Goal: Find contact information: Find contact information

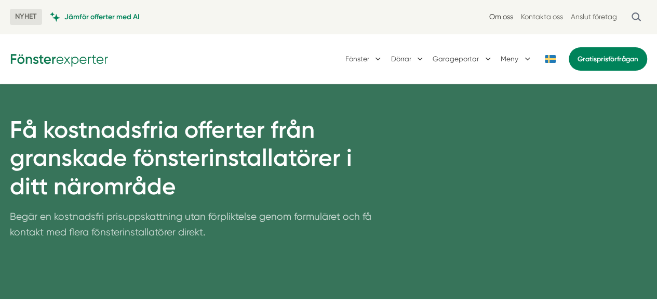
click at [508, 17] on link "Om oss" at bounding box center [501, 17] width 24 height 10
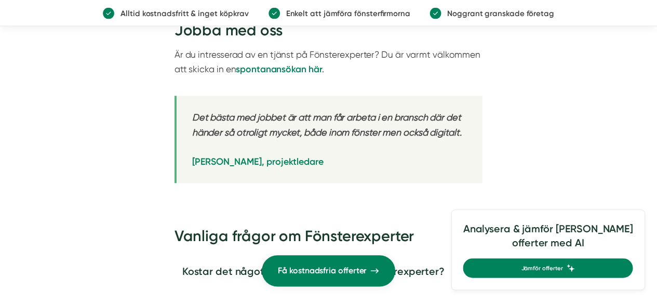
scroll to position [1921, 0]
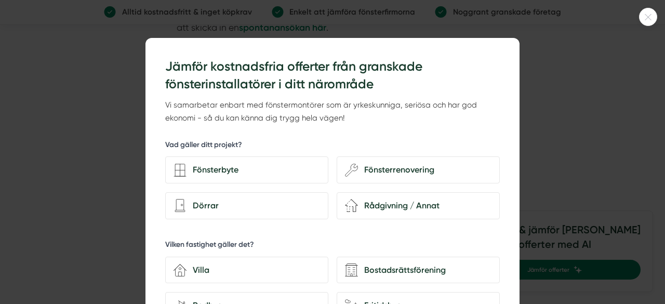
click at [655, 17] on icon at bounding box center [647, 17] width 17 height 6
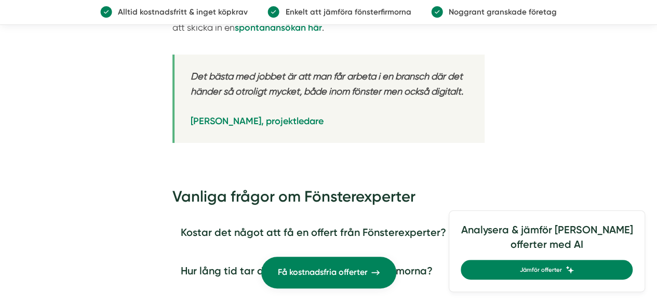
scroll to position [2077, 0]
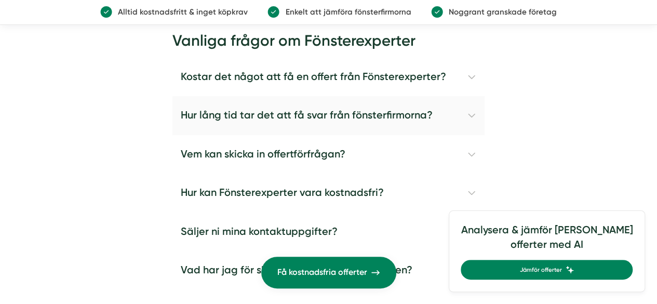
click at [298, 96] on h4 "Hur lång tid tar det att få svar från fönsterfirmorna?" at bounding box center [328, 115] width 312 height 39
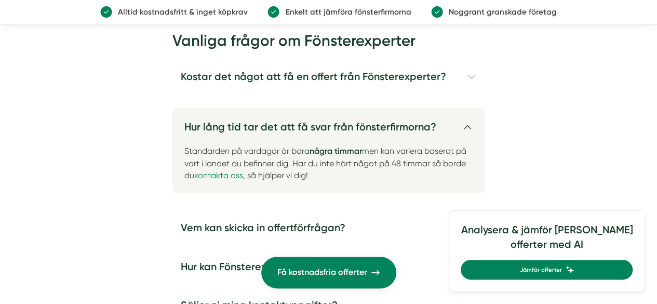
click at [298, 108] on h4 "Hur lång tid tar det att få svar från fönsterfirmorna?" at bounding box center [328, 123] width 312 height 30
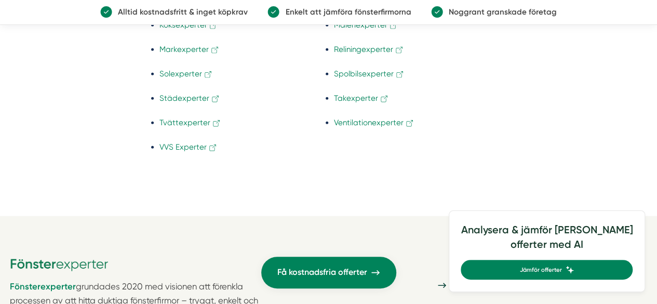
scroll to position [3323, 0]
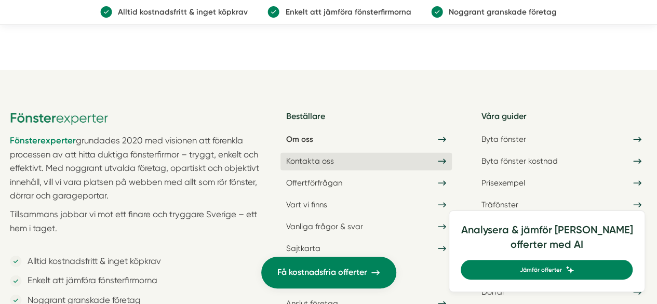
click at [301, 153] on link "Kontakta oss" at bounding box center [365, 162] width 171 height 18
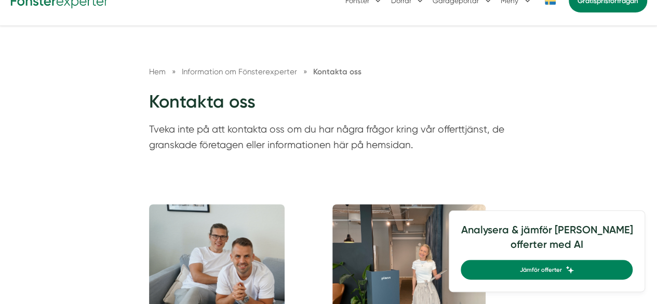
scroll to position [208, 0]
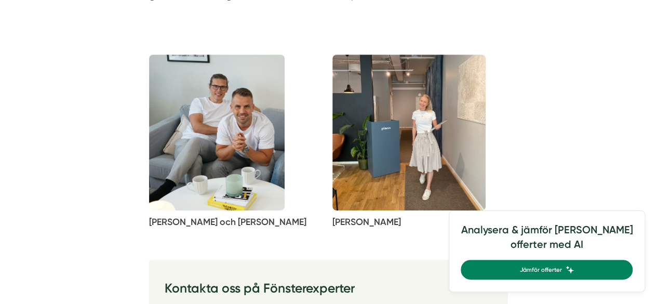
click at [384, 119] on img at bounding box center [408, 133] width 153 height 156
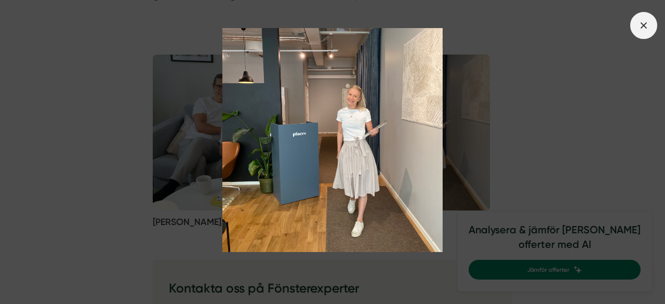
click at [650, 30] on span at bounding box center [643, 25] width 27 height 27
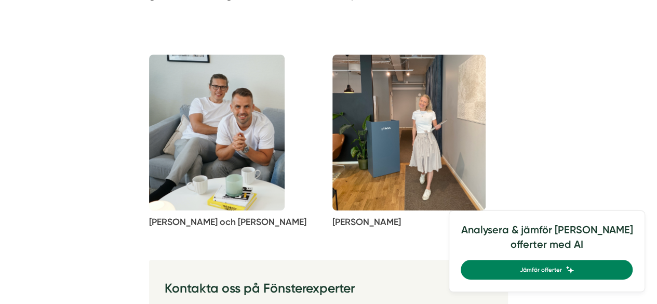
click at [232, 146] on img at bounding box center [217, 133] width 136 height 156
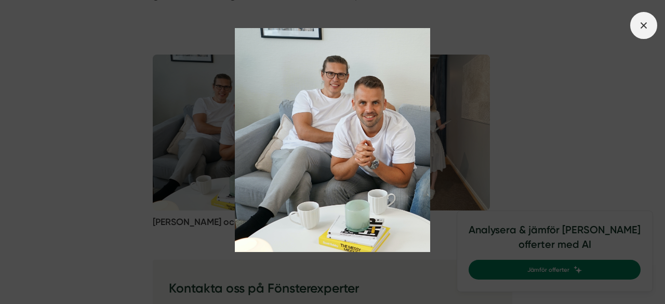
click at [639, 21] on icon at bounding box center [643, 25] width 11 height 11
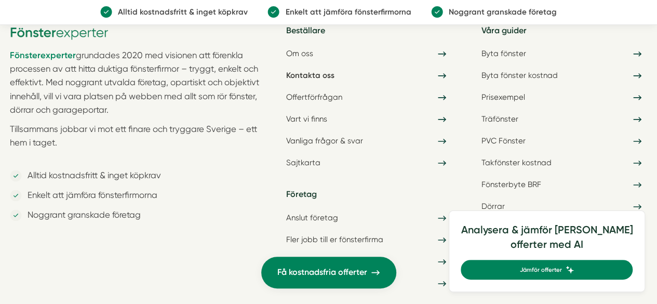
scroll to position [2648, 0]
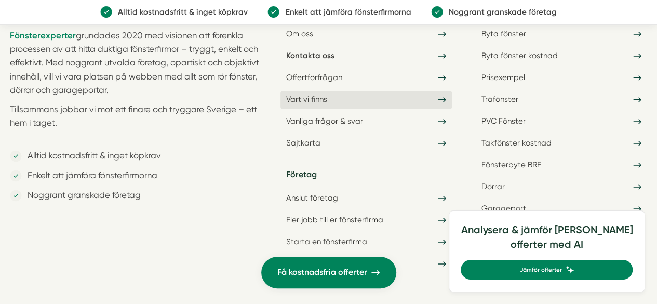
click at [333, 99] on link "Vart vi finns" at bounding box center [365, 100] width 171 height 18
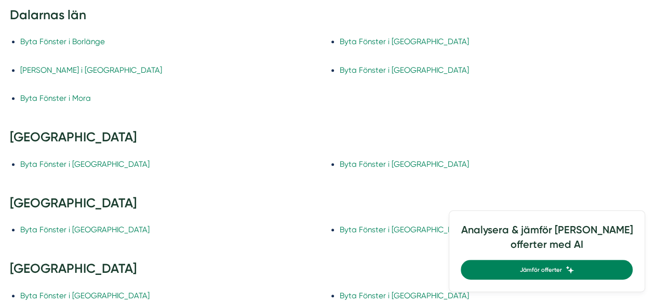
scroll to position [519, 0]
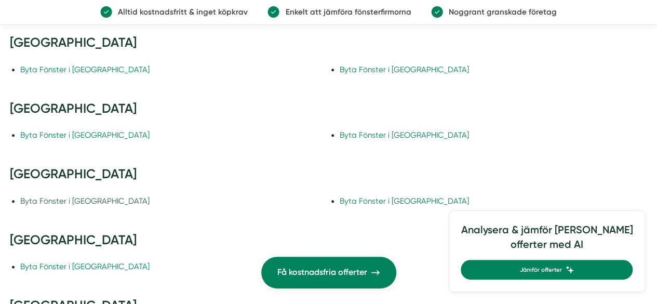
click at [86, 198] on link "Byta Fönster i [GEOGRAPHIC_DATA]" at bounding box center [84, 200] width 129 height 9
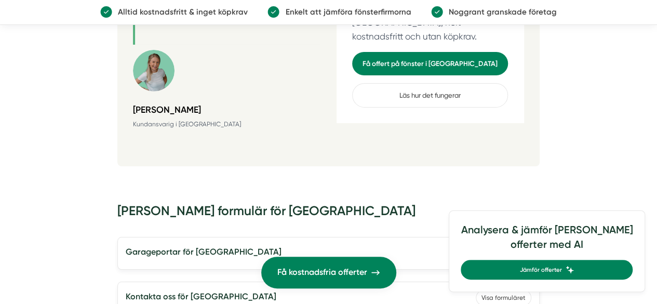
scroll to position [3894, 0]
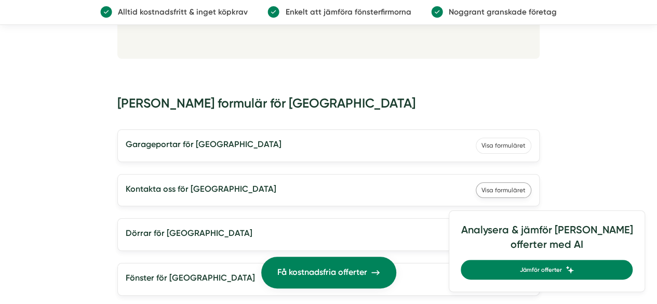
click at [498, 182] on link "Visa formuläret" at bounding box center [504, 190] width 56 height 16
click at [191, 182] on h5 "Kontakta oss för Gävle" at bounding box center [201, 190] width 151 height 16
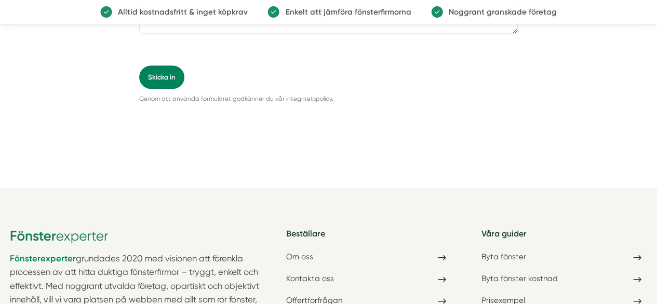
scroll to position [156, 0]
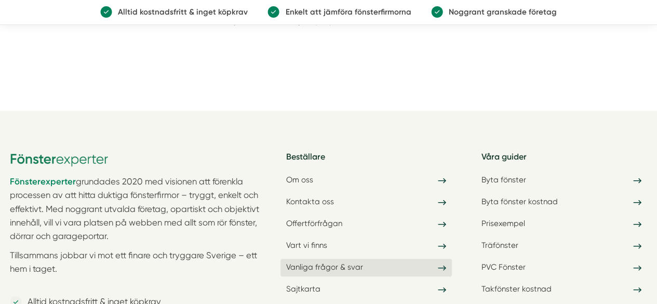
scroll to position [415, 0]
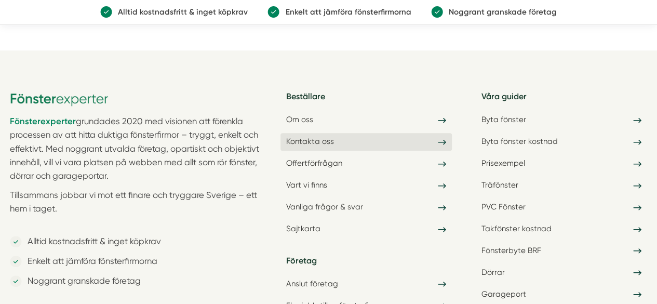
click at [324, 135] on link "Kontakta oss" at bounding box center [365, 142] width 171 height 18
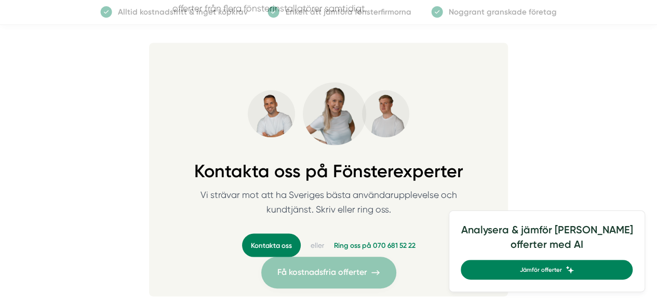
scroll to position [935, 0]
